Goal: Information Seeking & Learning: Learn about a topic

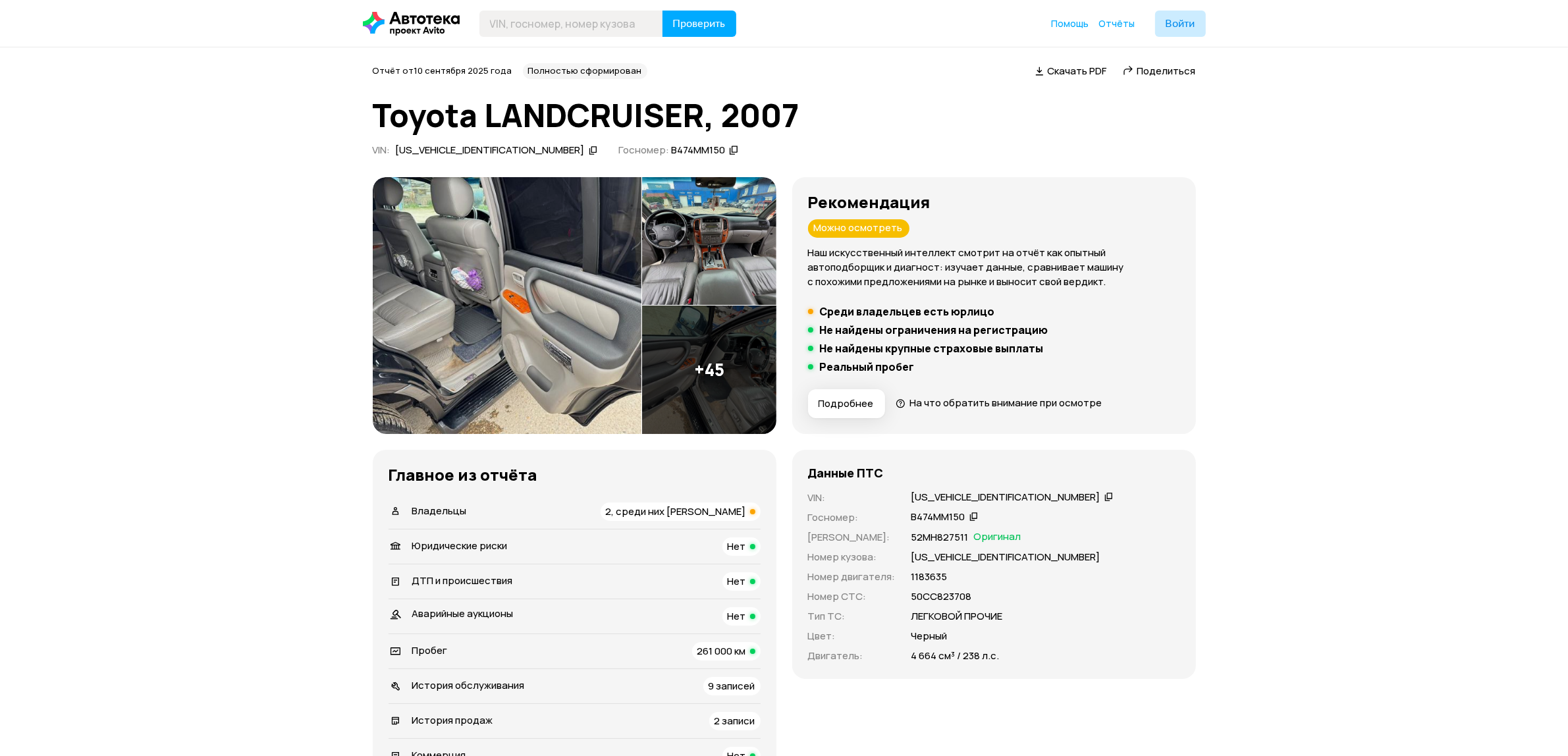
click at [490, 292] on img at bounding box center [506, 305] width 268 height 257
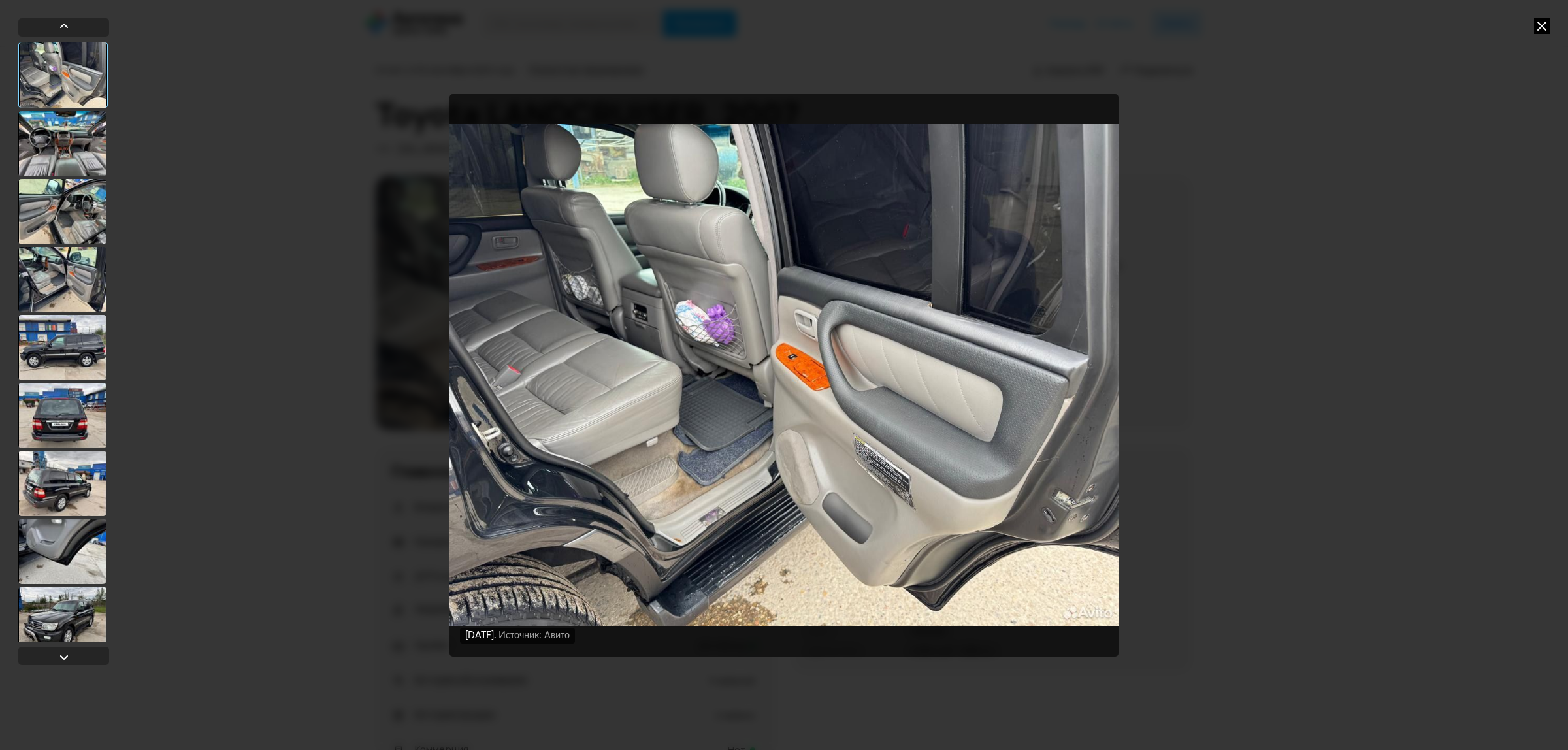
click at [60, 133] on div at bounding box center [62, 144] width 88 height 65
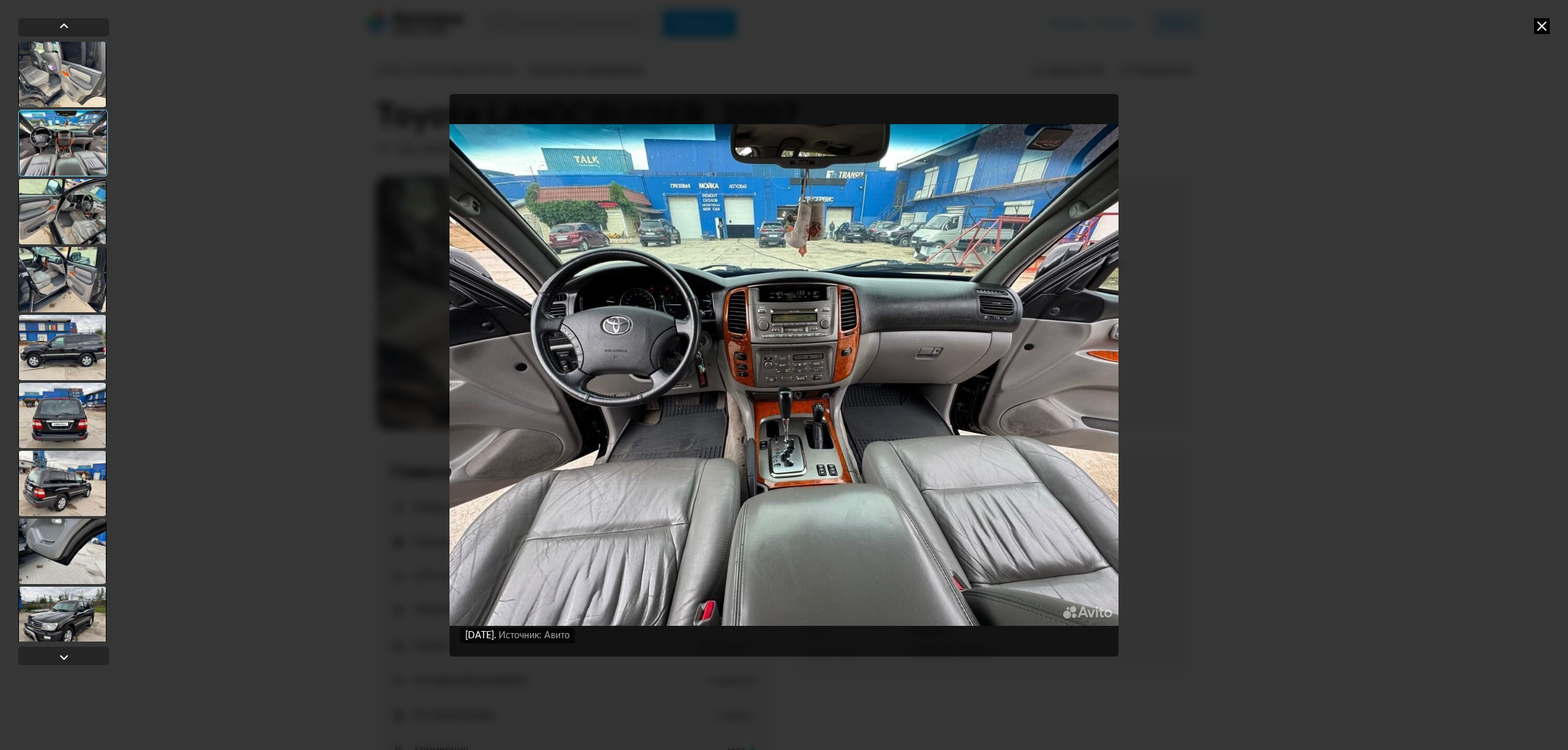
click at [56, 207] on div at bounding box center [62, 211] width 88 height 65
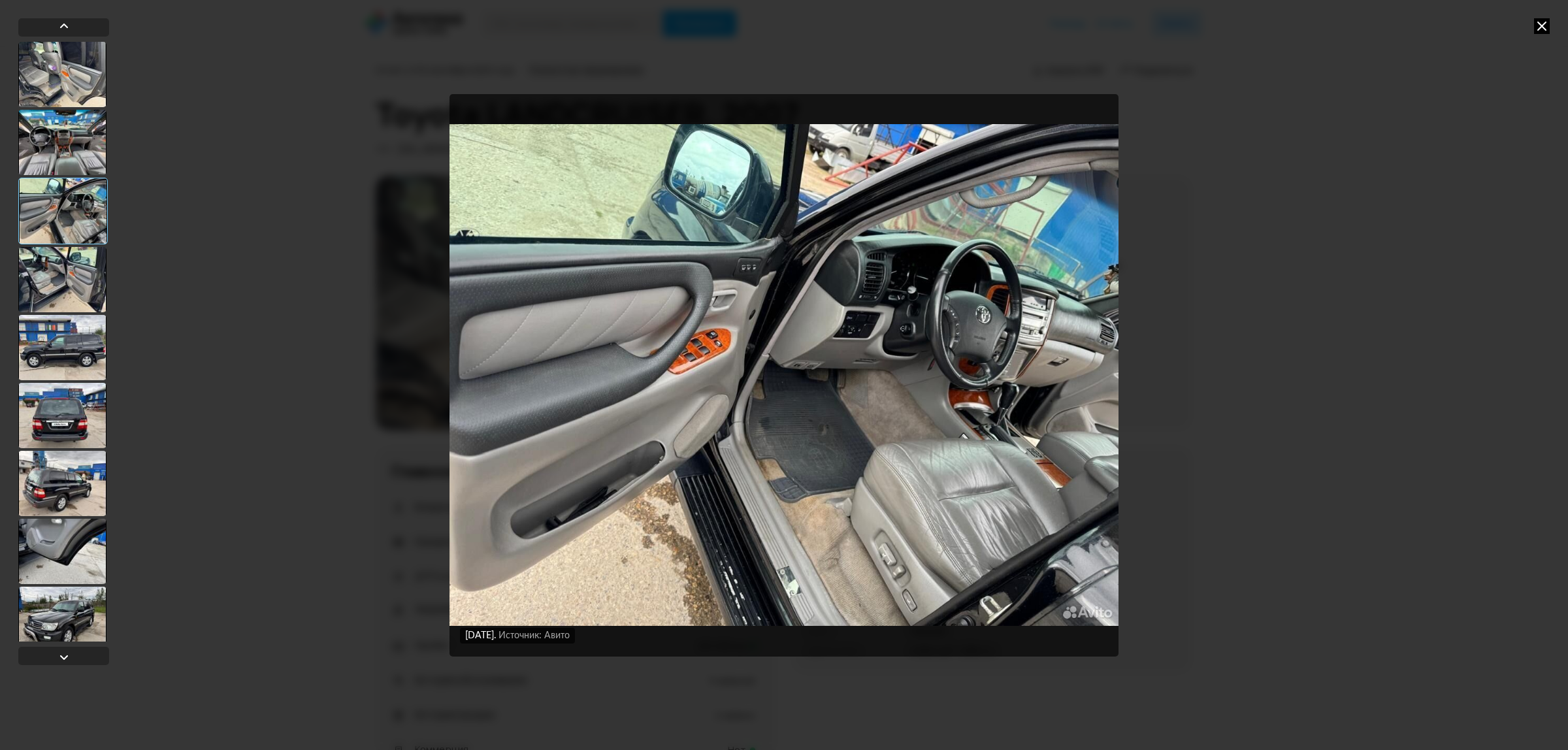
click at [71, 280] on div at bounding box center [62, 280] width 88 height 65
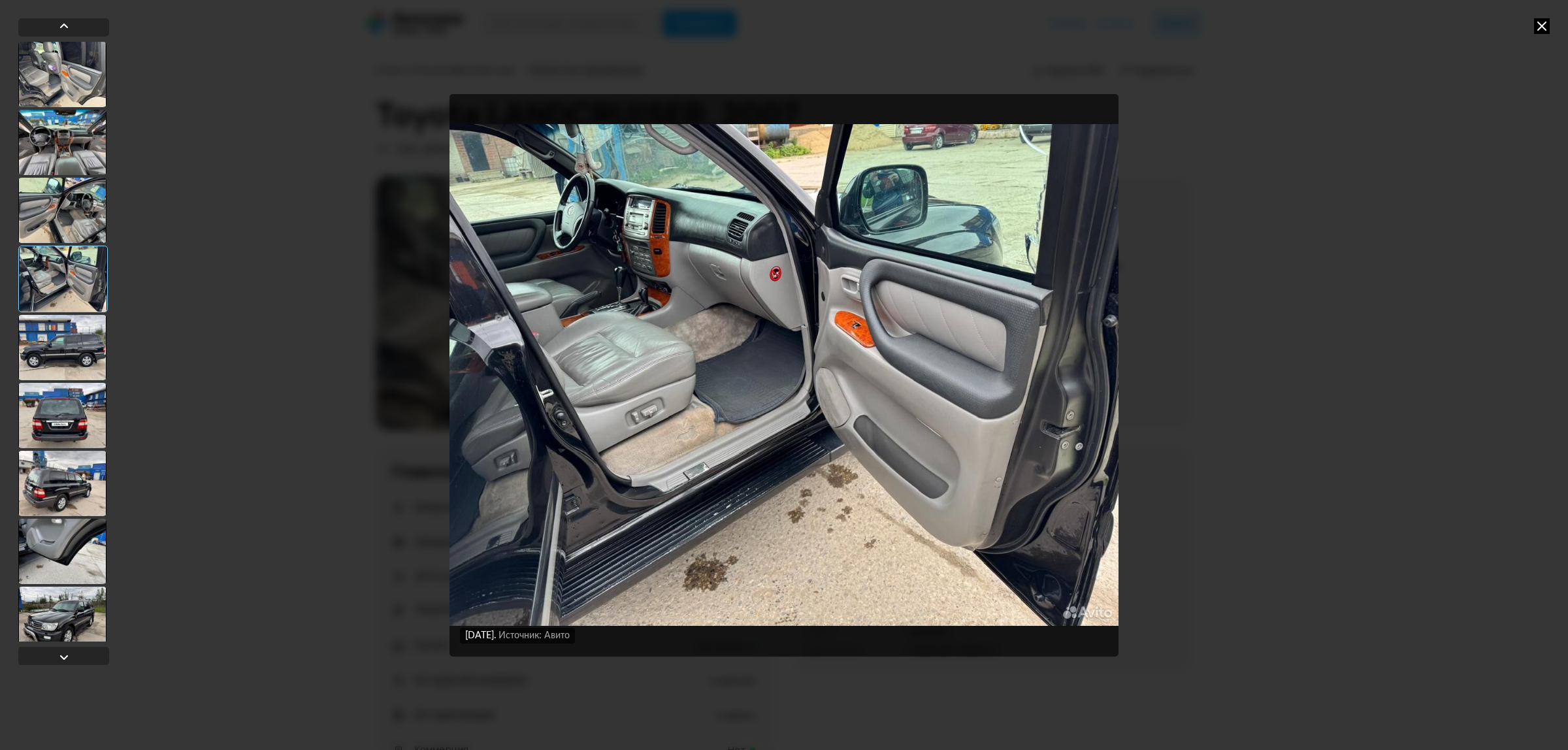
click at [64, 358] on div at bounding box center [62, 347] width 88 height 65
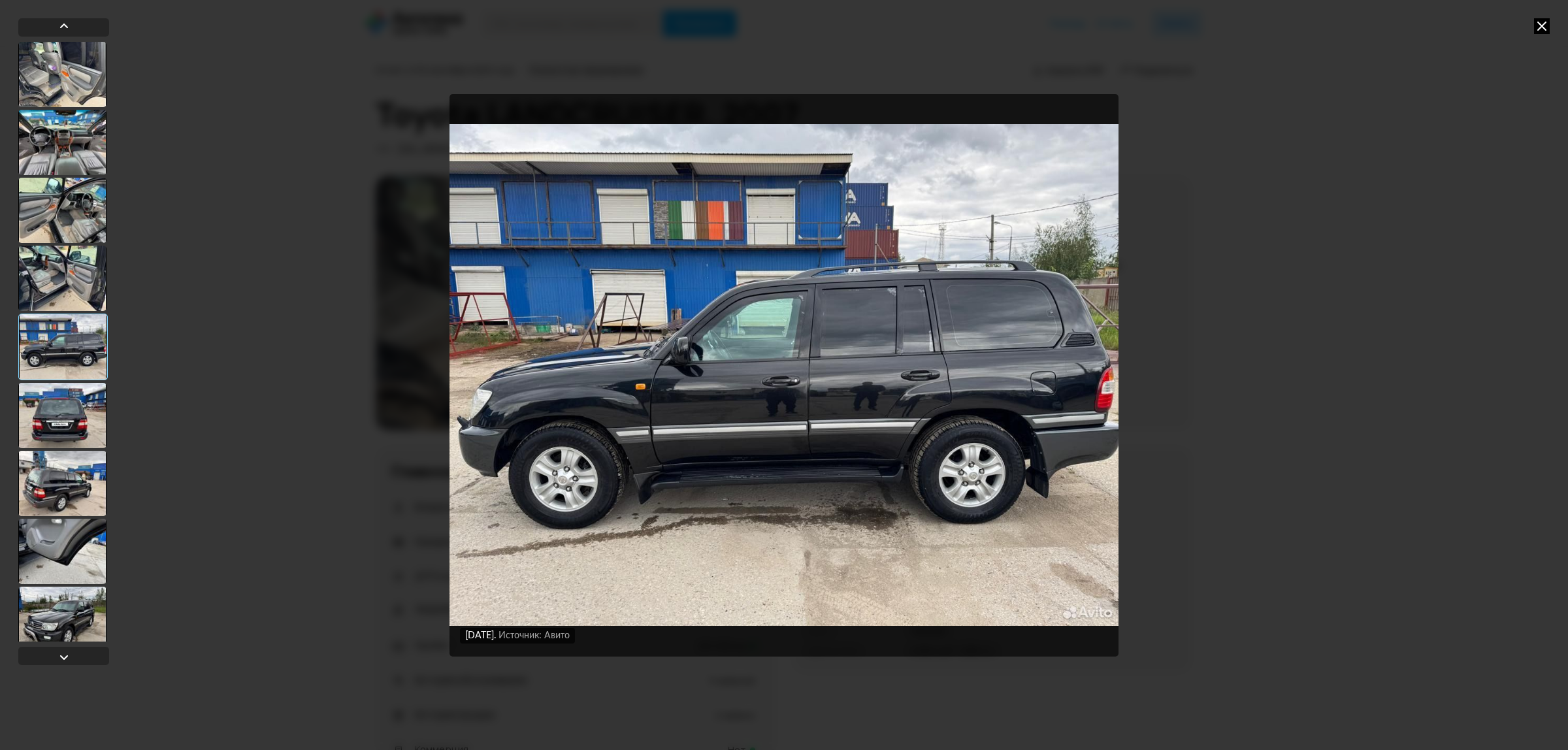
click at [79, 419] on div at bounding box center [62, 416] width 88 height 65
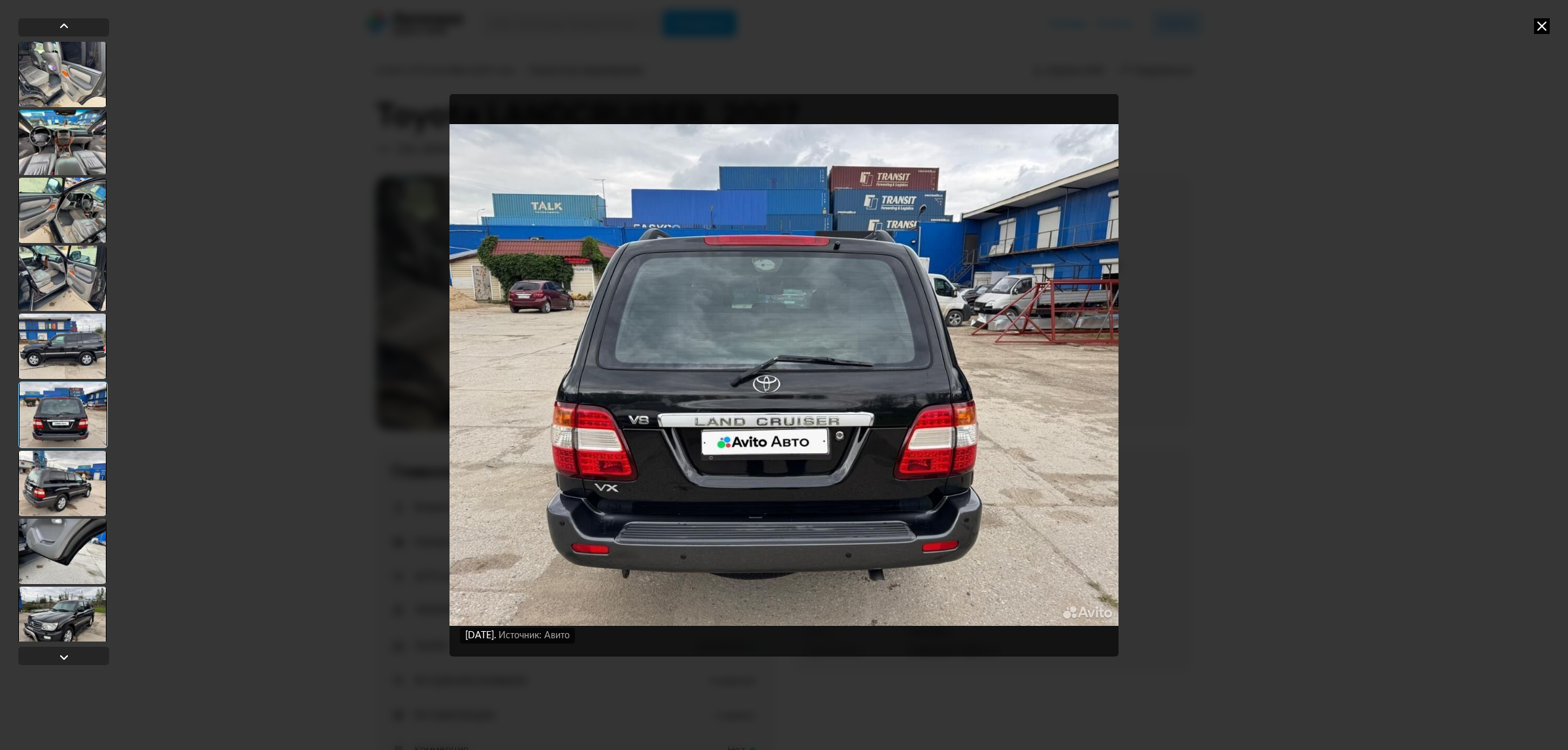
click at [60, 546] on div at bounding box center [62, 551] width 88 height 65
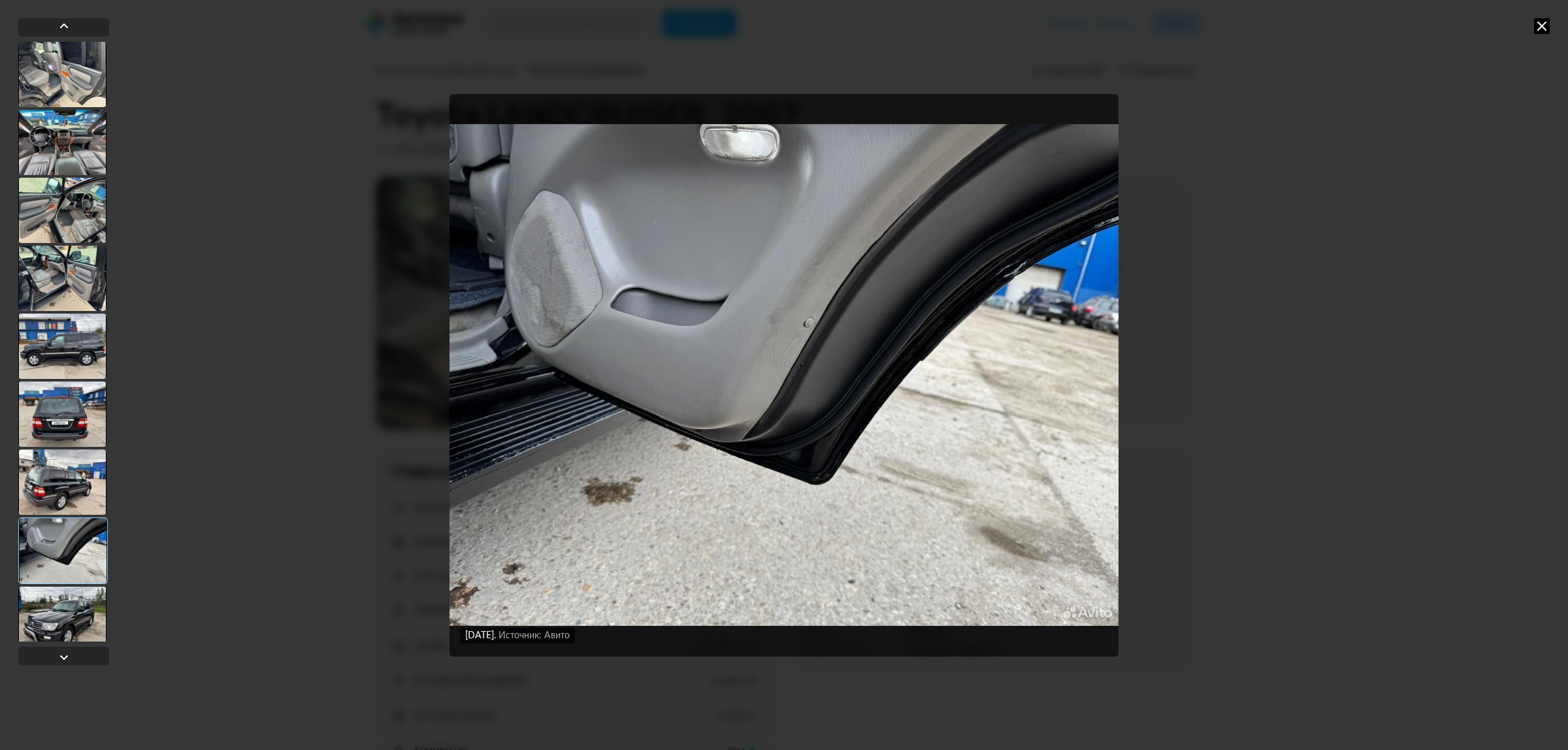
click at [1543, 28] on icon at bounding box center [1542, 26] width 16 height 16
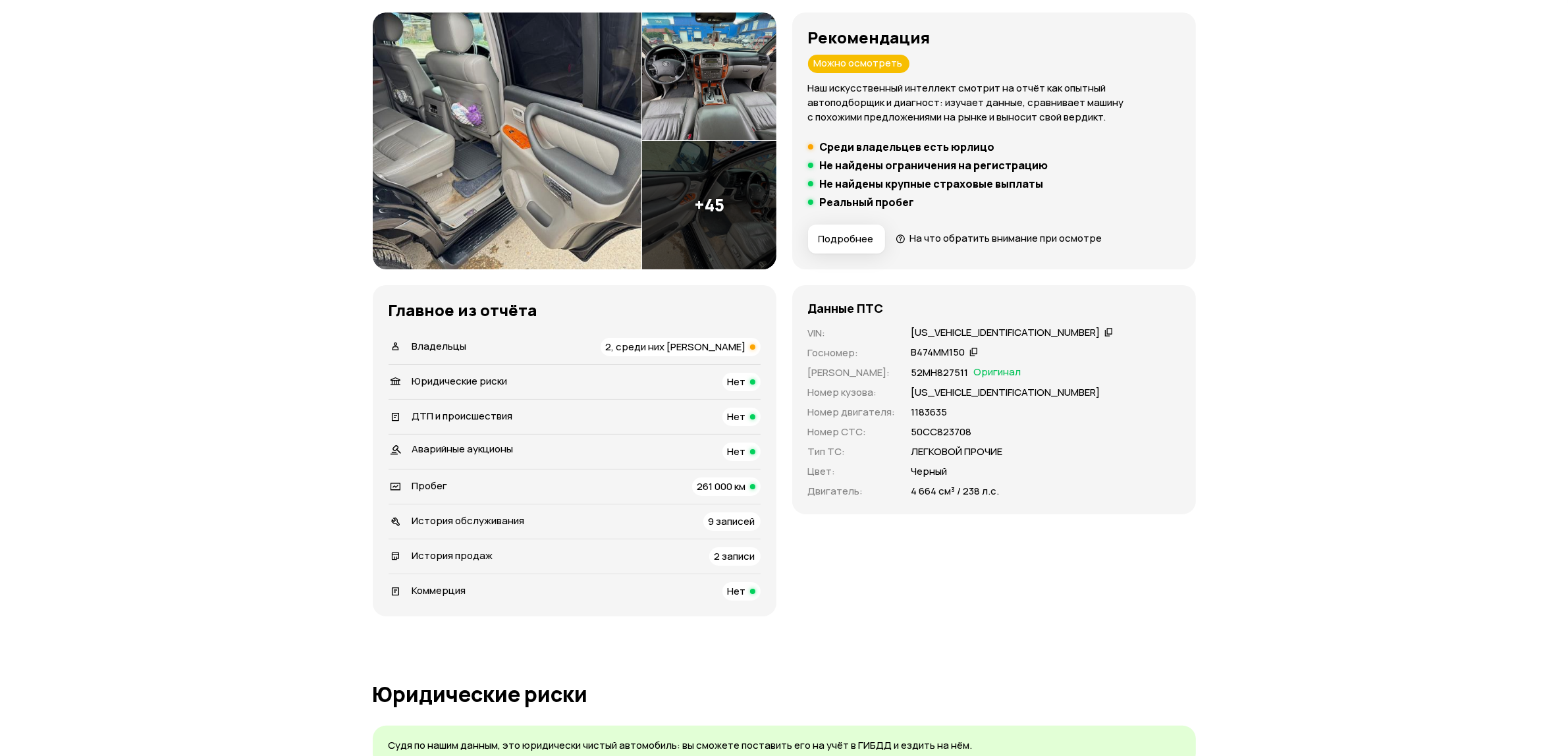
scroll to position [247, 0]
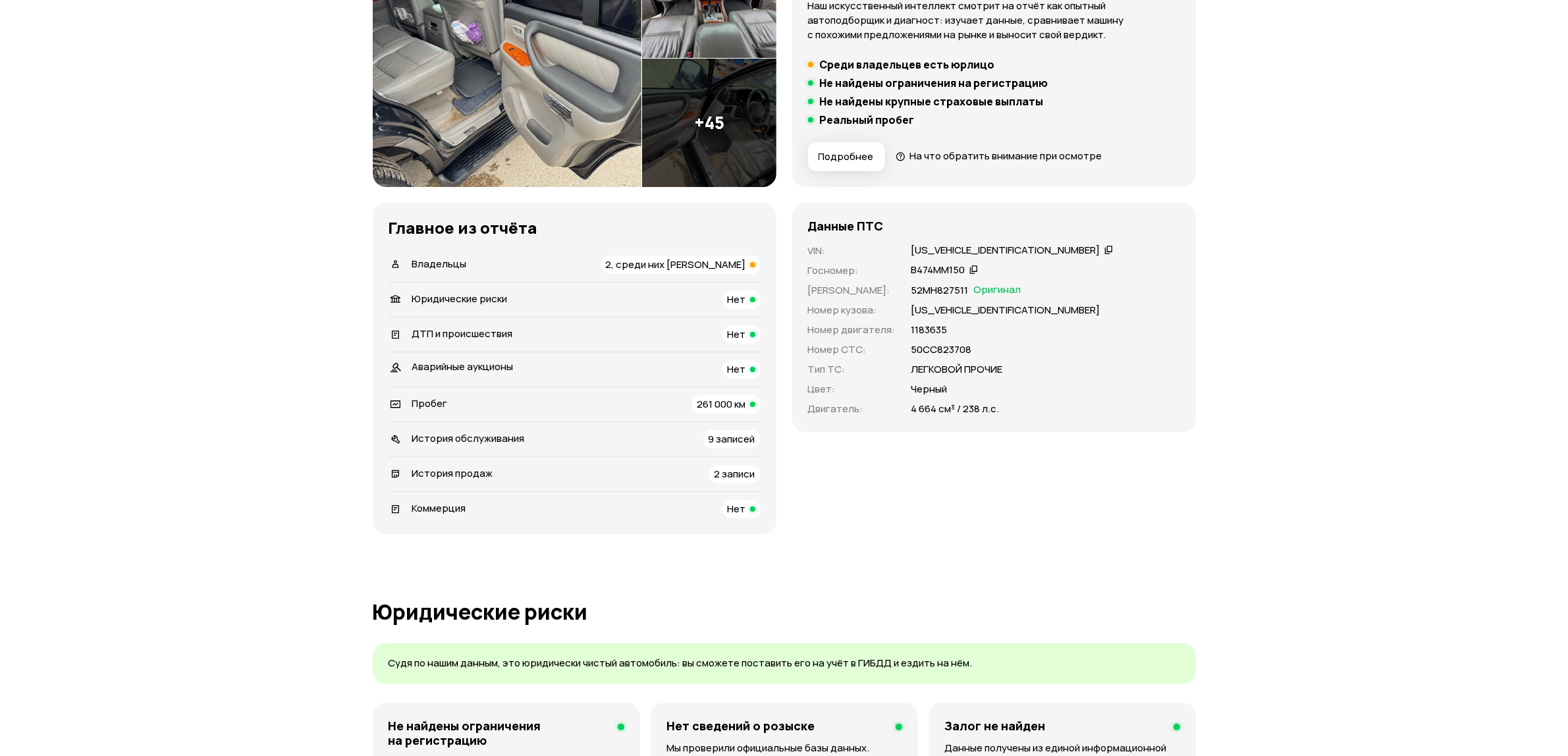
click at [685, 264] on span "2, среди них [PERSON_NAME]" at bounding box center [675, 263] width 140 height 14
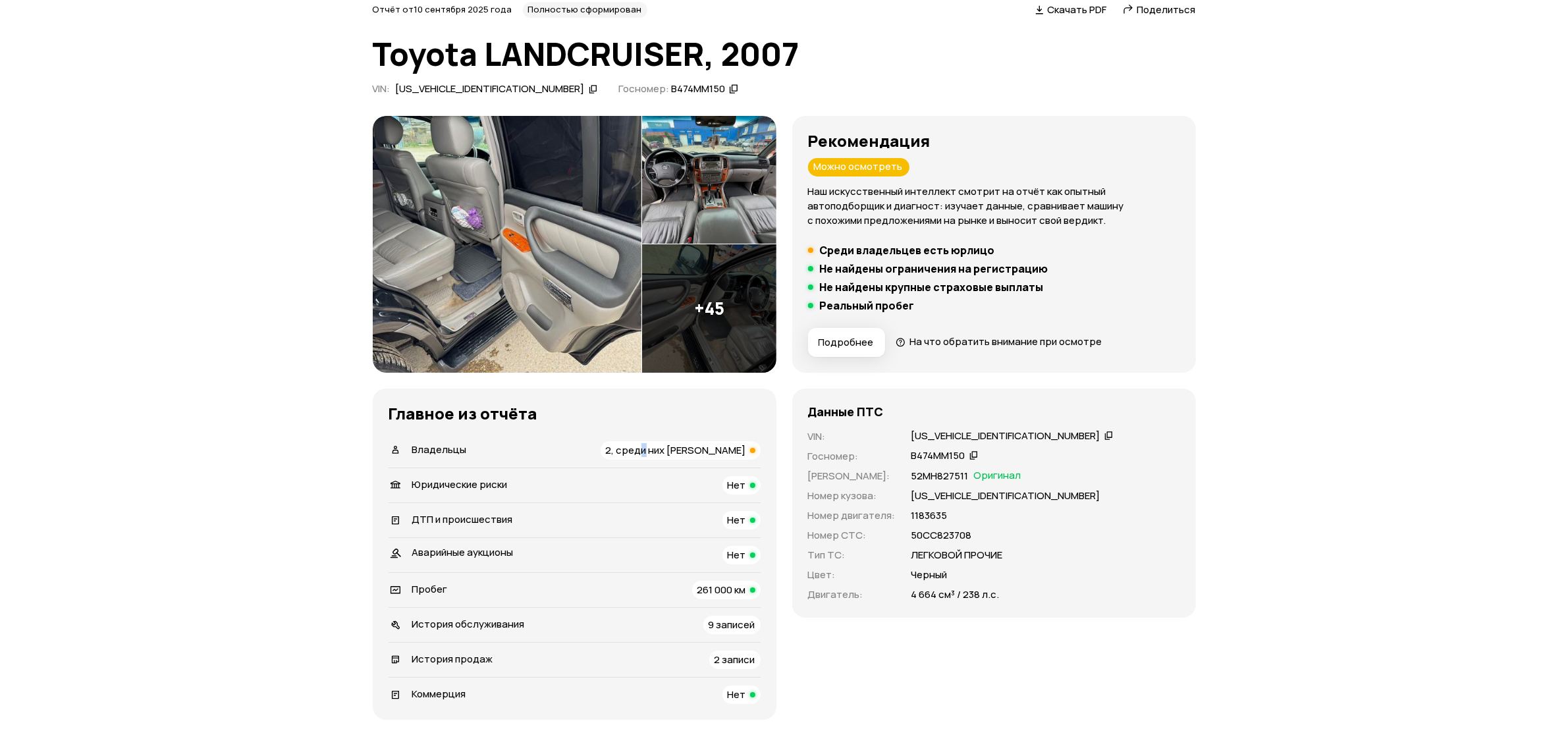
scroll to position [0, 0]
